Goal: Share content

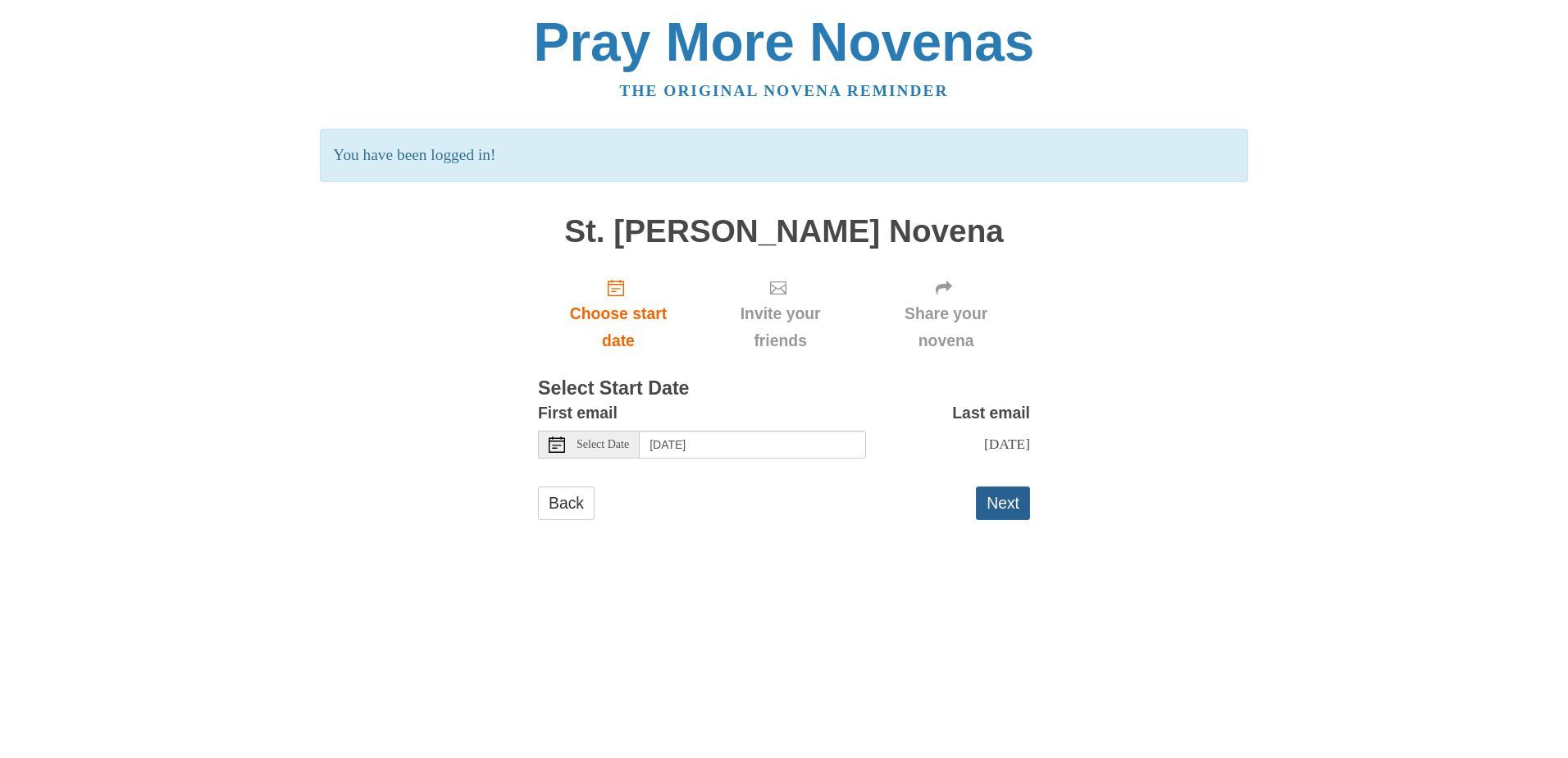
click at [1013, 520] on button "Next" at bounding box center [1003, 503] width 54 height 34
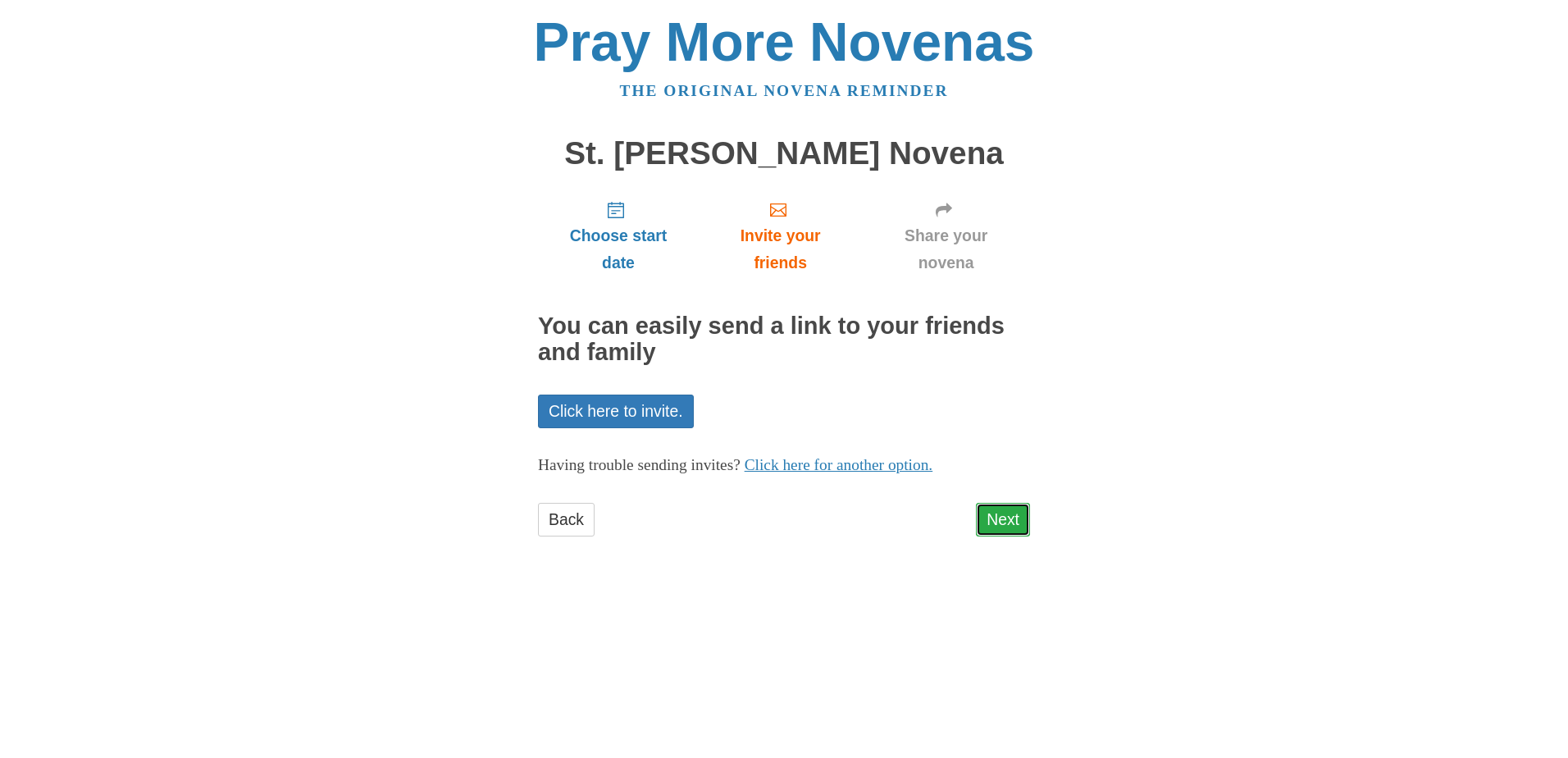
drag, startPoint x: 0, startPoint y: 0, endPoint x: 1013, endPoint y: 527, distance: 1141.9
click at [1013, 527] on link "Next" at bounding box center [1003, 520] width 54 height 34
